Goal: Task Accomplishment & Management: Manage account settings

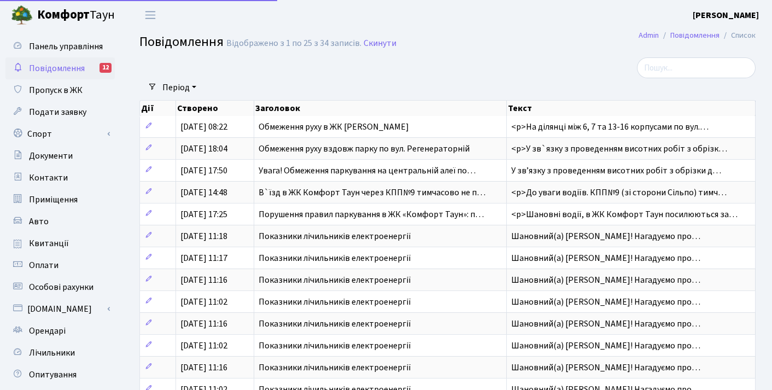
select select "25"
click at [43, 237] on span "Квитанції" at bounding box center [49, 243] width 40 height 12
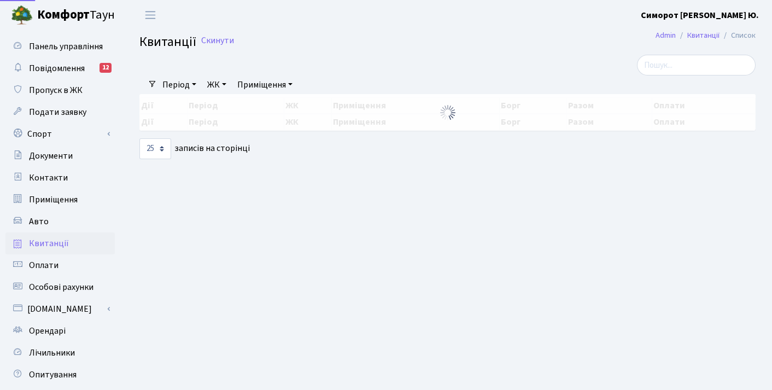
select select "25"
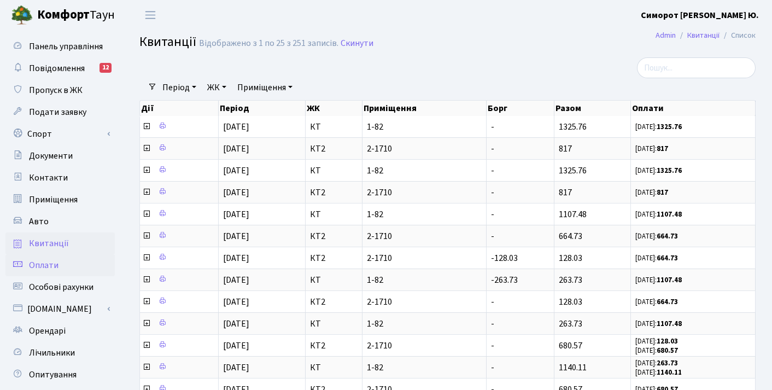
click at [53, 274] on link "Оплати" at bounding box center [59, 265] width 109 height 22
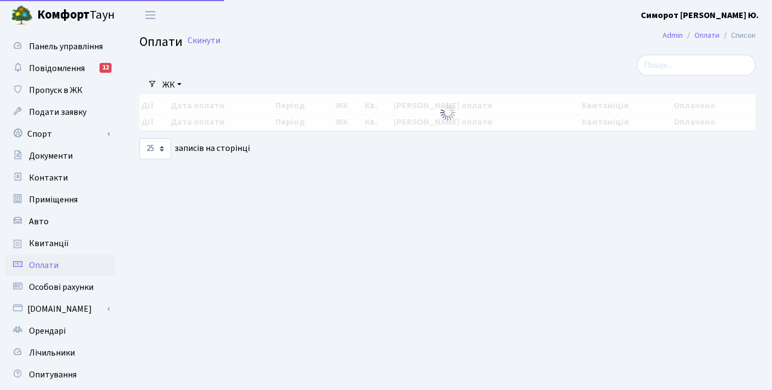
select select "25"
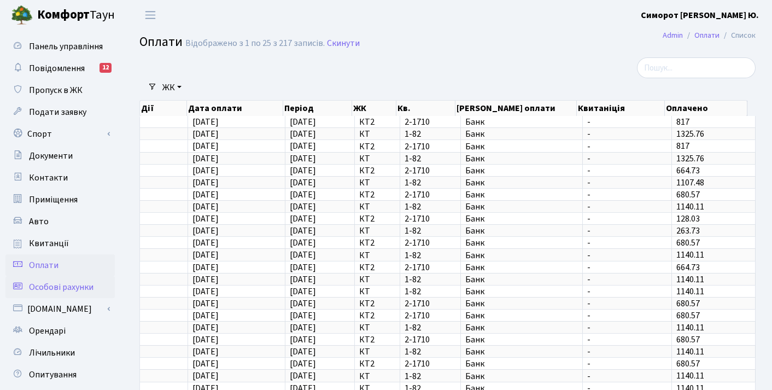
click at [53, 286] on span "Особові рахунки" at bounding box center [61, 287] width 65 height 12
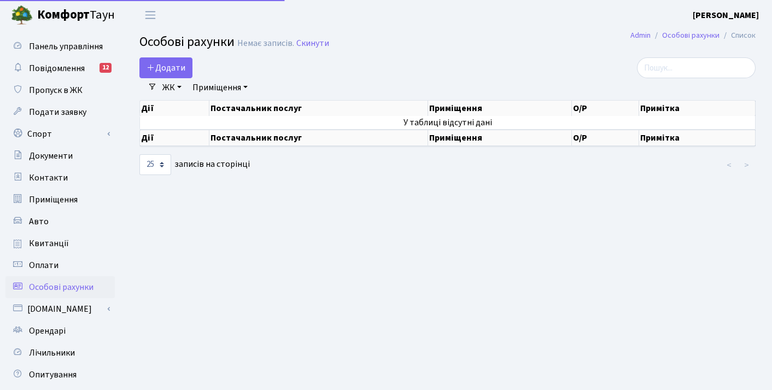
select select "25"
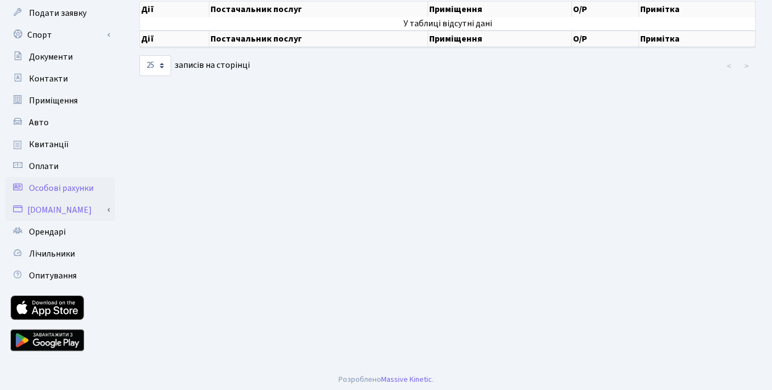
scroll to position [100, 0]
click at [49, 255] on span "Лічильники" at bounding box center [52, 253] width 46 height 12
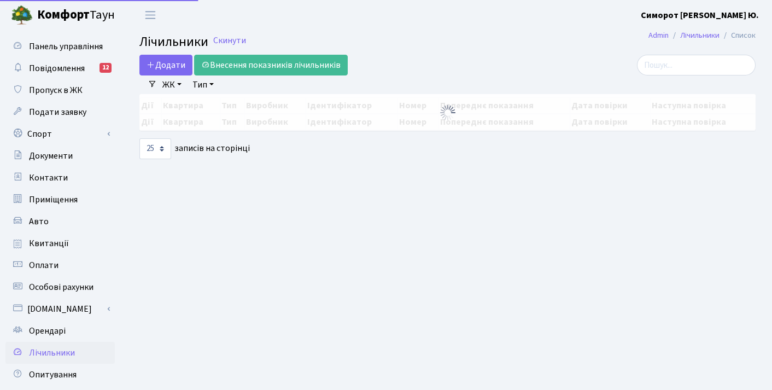
select select "25"
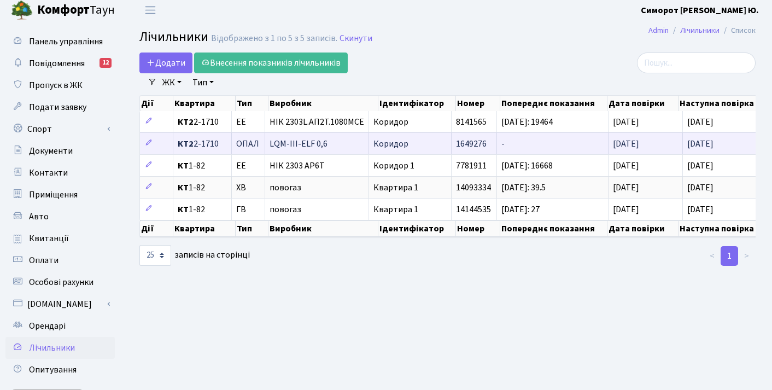
scroll to position [4, 0]
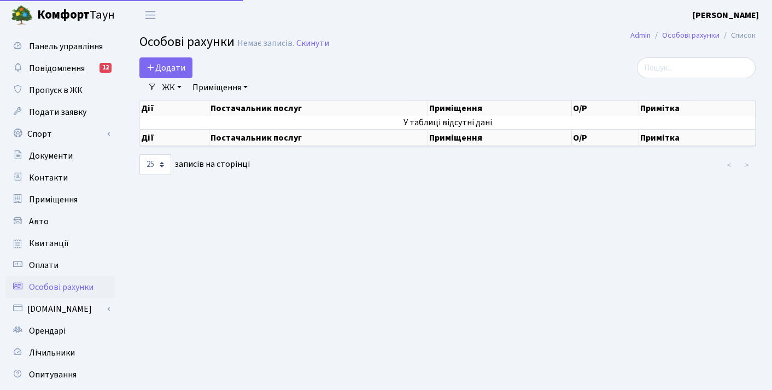
select select "25"
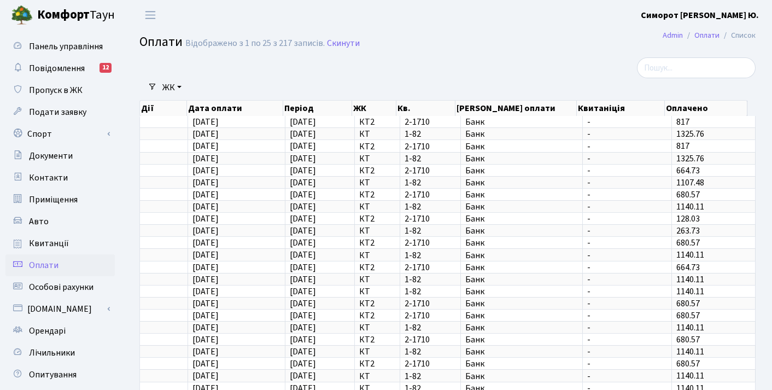
select select "25"
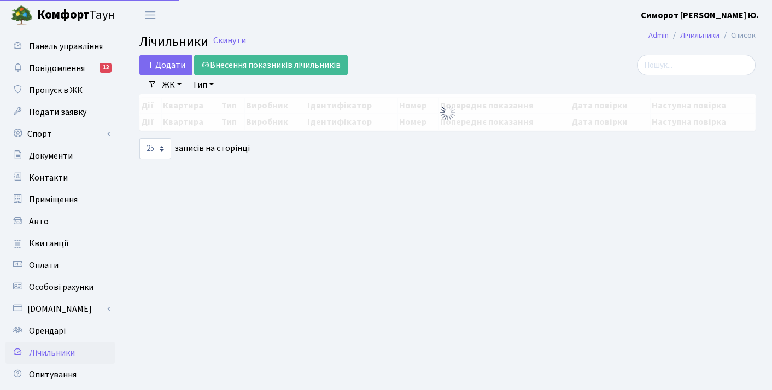
select select "25"
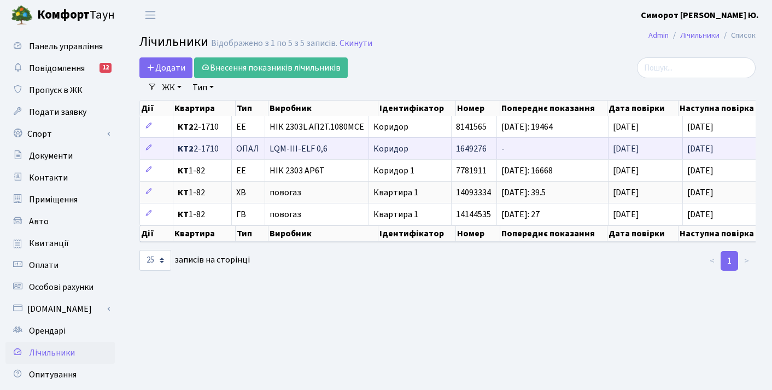
click at [339, 150] on span "LQM-III-ELF 0,6" at bounding box center [317, 148] width 95 height 9
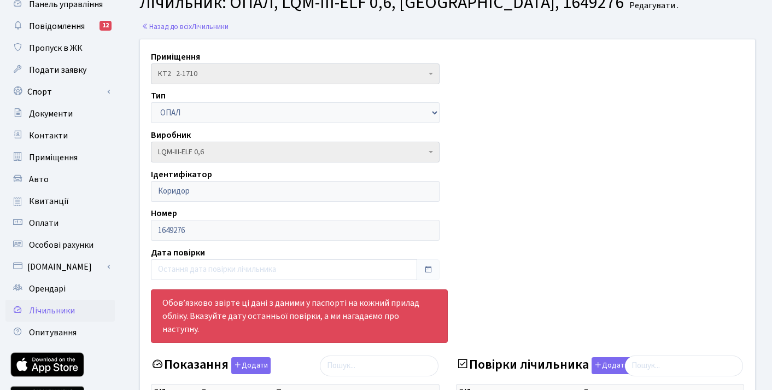
scroll to position [39, 0]
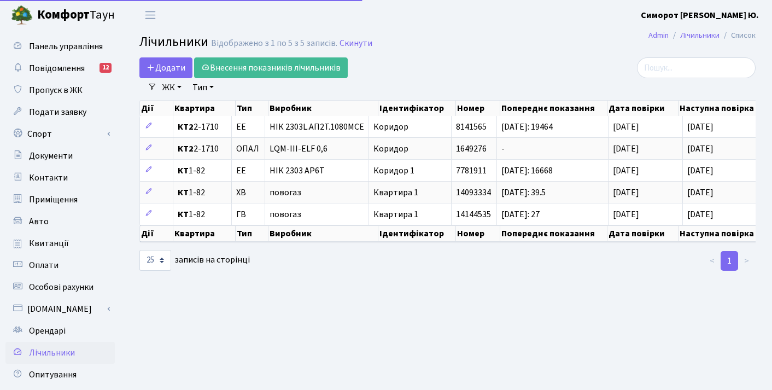
select select "25"
